Goal: Information Seeking & Learning: Learn about a topic

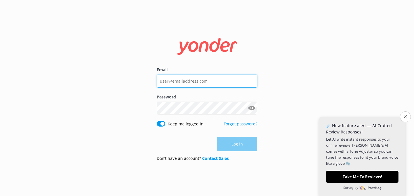
type input "[EMAIL_ADDRESS][DOMAIN_NAME]"
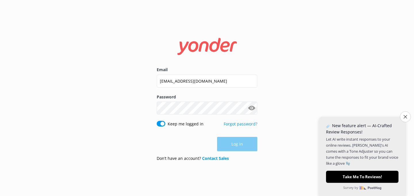
click at [198, 146] on div "Log in" at bounding box center [207, 144] width 101 height 14
click at [234, 142] on button "Log in" at bounding box center [237, 144] width 40 height 14
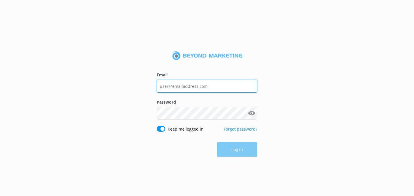
type input "[EMAIL_ADDRESS][DOMAIN_NAME]"
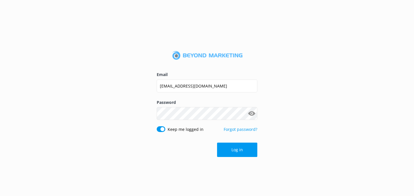
click at [188, 150] on div "Log in" at bounding box center [207, 150] width 101 height 14
click at [229, 150] on button "Log in" at bounding box center [237, 150] width 40 height 14
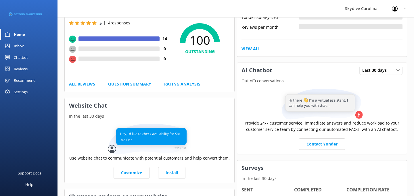
scroll to position [32, 0]
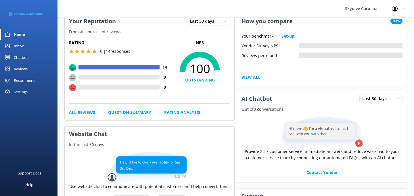
click at [32, 67] on link "Reviews" at bounding box center [29, 69] width 58 height 12
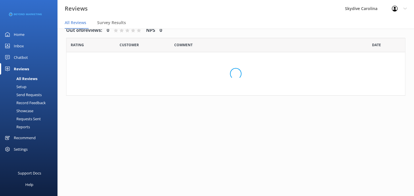
scroll to position [12, 0]
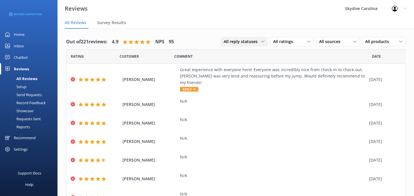
click at [262, 41] on icon at bounding box center [262, 41] width 3 height 3
click at [305, 41] on div "All ratings" at bounding box center [292, 42] width 40 height 6
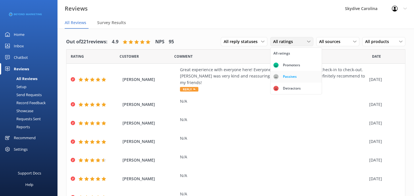
click at [282, 75] on div "Passives" at bounding box center [290, 77] width 22 height 6
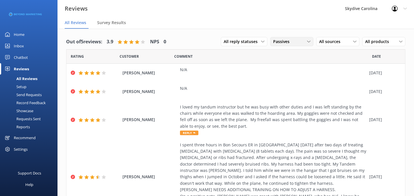
click at [299, 42] on div "Passives" at bounding box center [292, 42] width 40 height 6
click at [282, 87] on div "Detractors" at bounding box center [292, 89] width 26 height 6
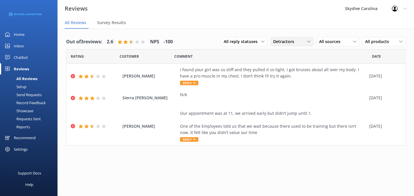
click at [284, 41] on span "Detractors" at bounding box center [285, 42] width 24 height 6
click at [330, 41] on span "All sources" at bounding box center [331, 42] width 25 height 6
click at [325, 67] on div "Yonder survey" at bounding box center [341, 65] width 32 height 6
click at [227, 42] on span "All reply statuses" at bounding box center [242, 42] width 37 height 6
click at [292, 43] on span "Detractors" at bounding box center [285, 42] width 24 height 6
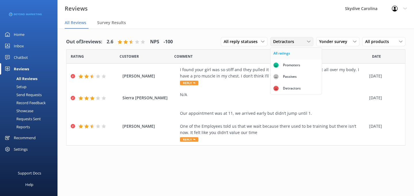
click at [289, 54] on div "All ratings" at bounding box center [282, 54] width 17 height 6
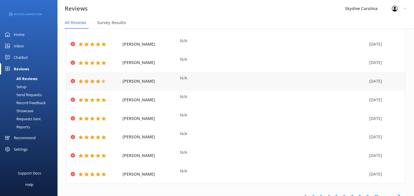
scroll to position [12, 0]
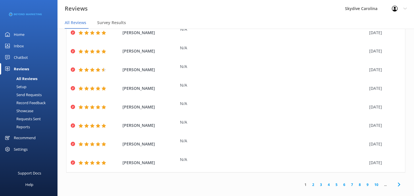
click at [312, 182] on link "2" at bounding box center [313, 184] width 8 height 5
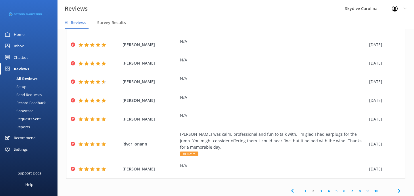
scroll to position [79, 0]
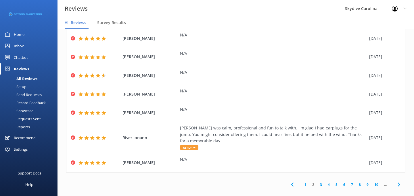
click at [322, 182] on link "3" at bounding box center [321, 184] width 8 height 5
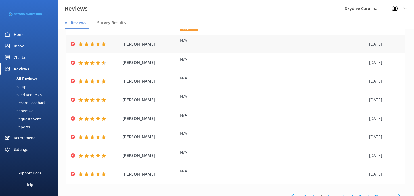
scroll to position [79, 0]
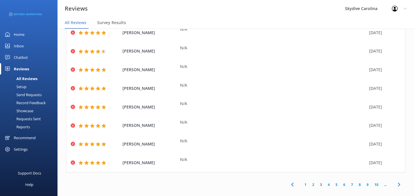
click at [329, 182] on link "4" at bounding box center [329, 184] width 8 height 5
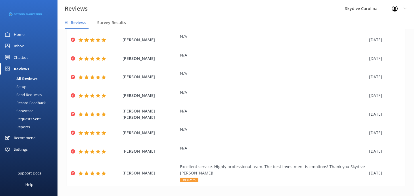
scroll to position [79, 0]
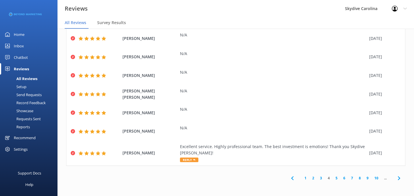
click at [338, 178] on link "5" at bounding box center [337, 178] width 8 height 5
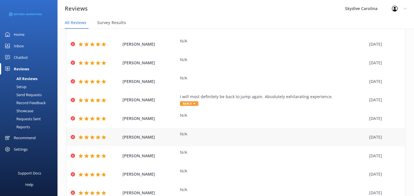
scroll to position [73, 0]
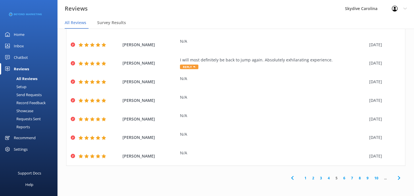
click at [345, 177] on link "6" at bounding box center [345, 178] width 8 height 5
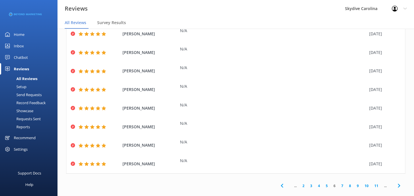
scroll to position [73, 0]
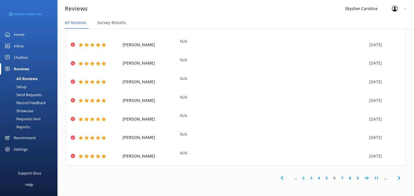
click at [342, 179] on link "7" at bounding box center [343, 178] width 8 height 5
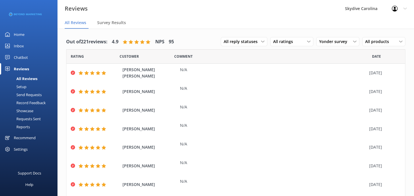
click at [20, 46] on div "Inbox" at bounding box center [19, 46] width 10 height 12
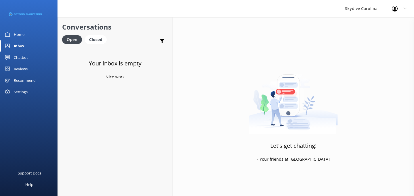
click at [25, 36] on link "Home" at bounding box center [29, 35] width 58 height 12
